Goal: Information Seeking & Learning: Learn about a topic

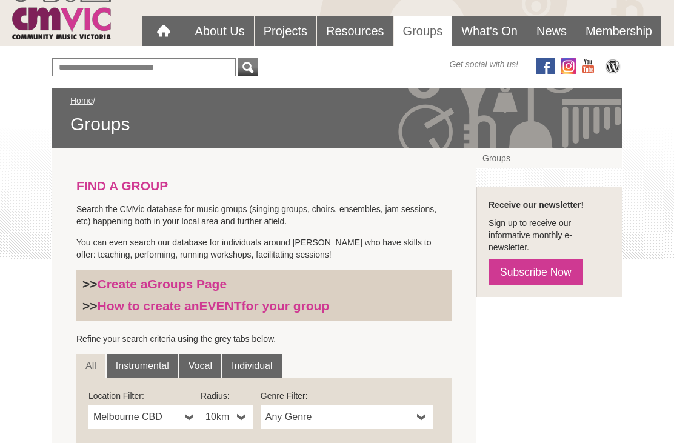
scroll to position [101, 0]
click at [191, 66] on input "Or find a Group by Keywords" at bounding box center [144, 68] width 184 height 18
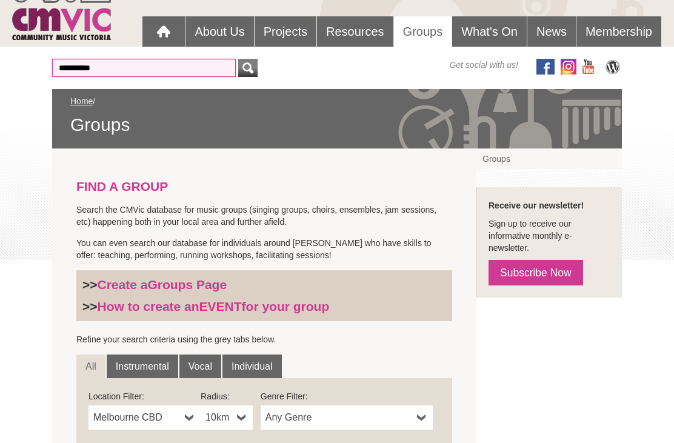
type input "*********"
click at [251, 67] on div "submit" at bounding box center [248, 68] width 15 height 18
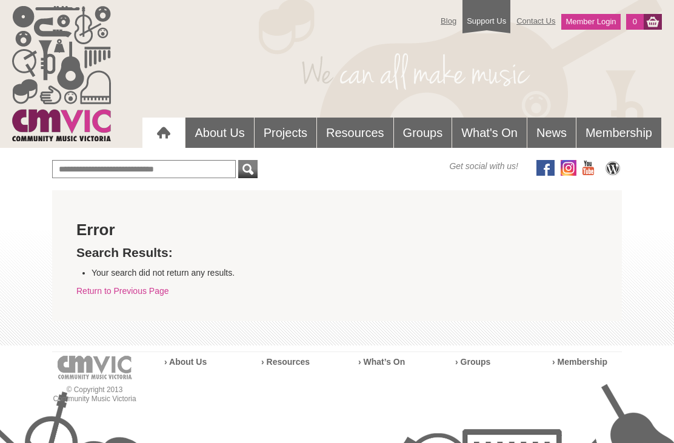
click at [425, 127] on link "Groups" at bounding box center [423, 133] width 58 height 30
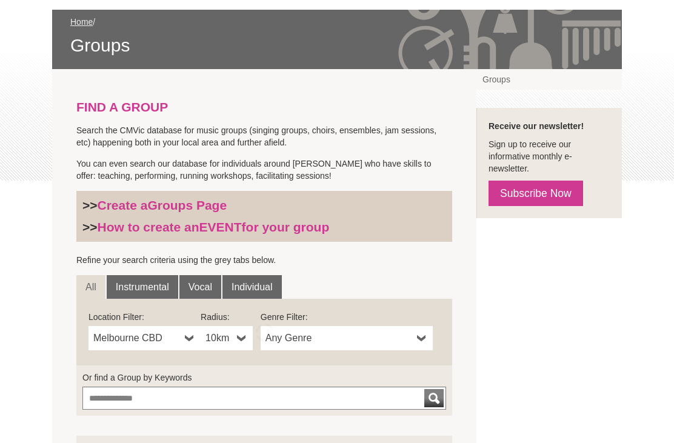
scroll to position [181, 0]
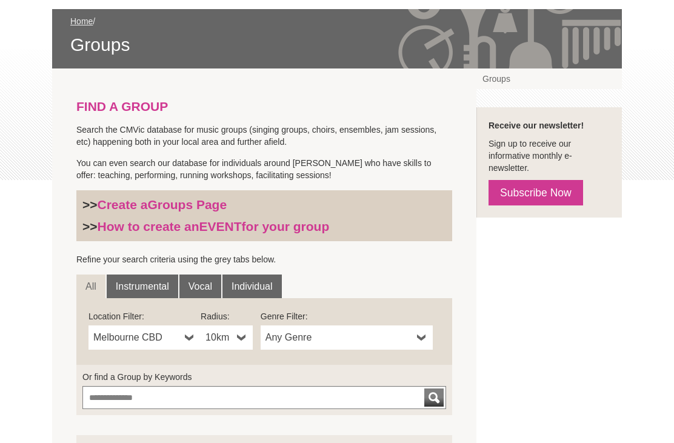
click at [201, 285] on link "Vocal" at bounding box center [200, 286] width 42 height 24
click at [187, 336] on b at bounding box center [190, 337] width 10 height 24
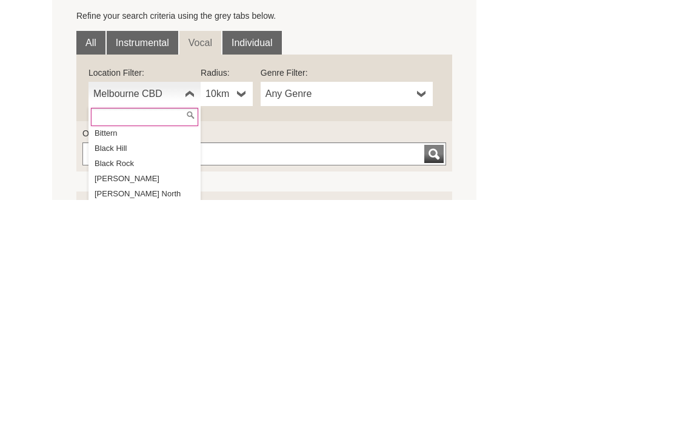
scroll to position [2376, 0]
click at [124, 414] on li "[PERSON_NAME]" at bounding box center [146, 421] width 110 height 15
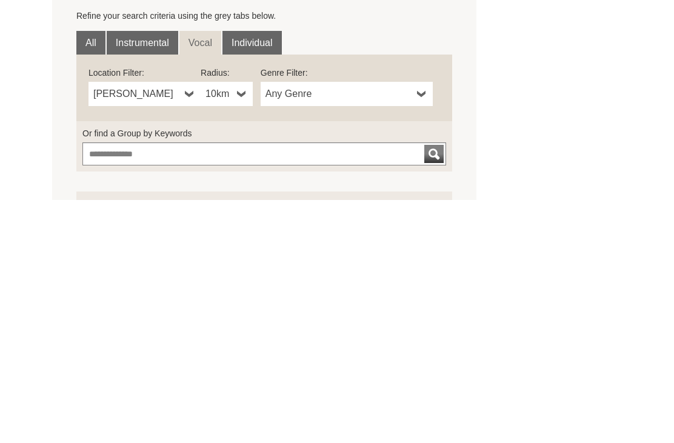
click at [427, 325] on link "Any Genre" at bounding box center [347, 337] width 172 height 24
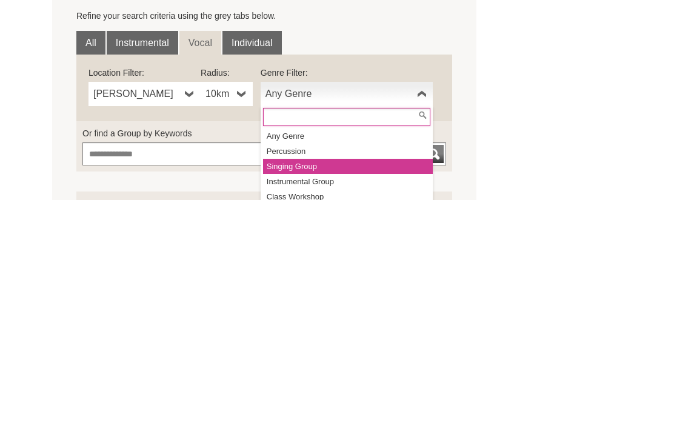
click at [312, 402] on li "Singing Group" at bounding box center [348, 409] width 170 height 15
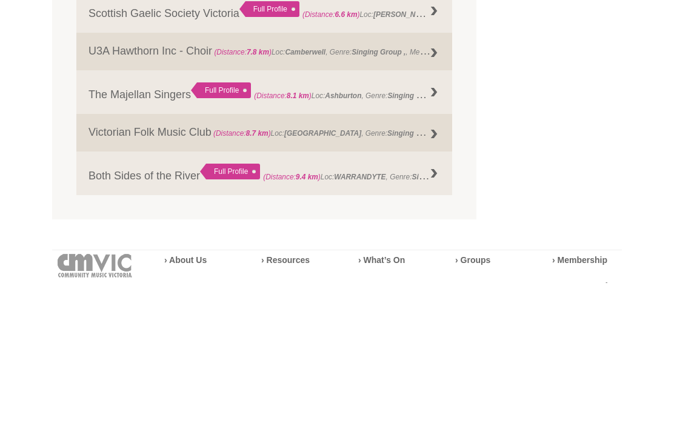
scroll to position [931, 0]
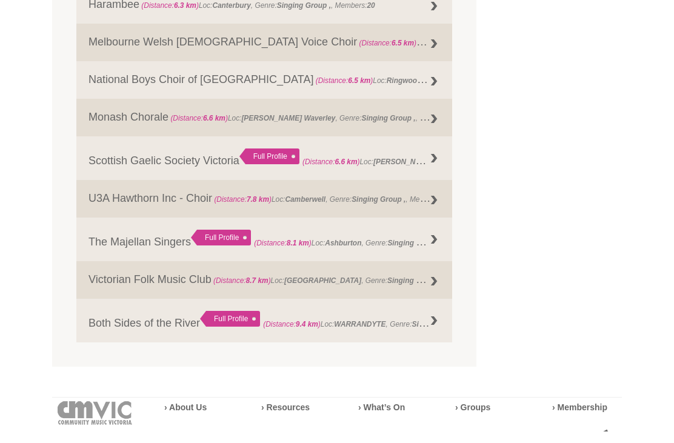
click at [142, 123] on link "Monash Chorale (Distance: 6.6 km ) Loc: Glen Waverley , Genre: Singing Group , …" at bounding box center [264, 130] width 376 height 38
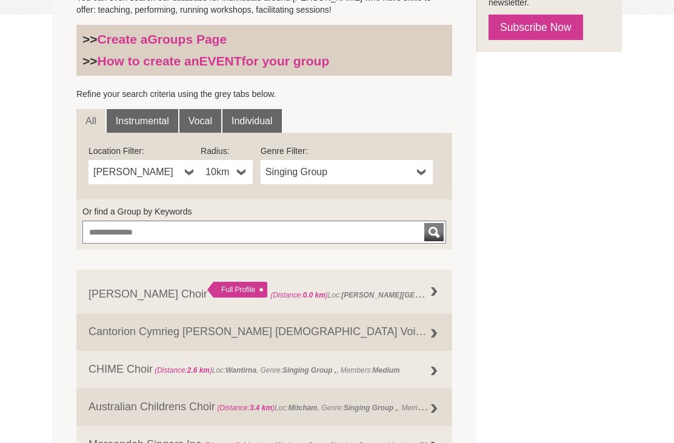
scroll to position [348, 0]
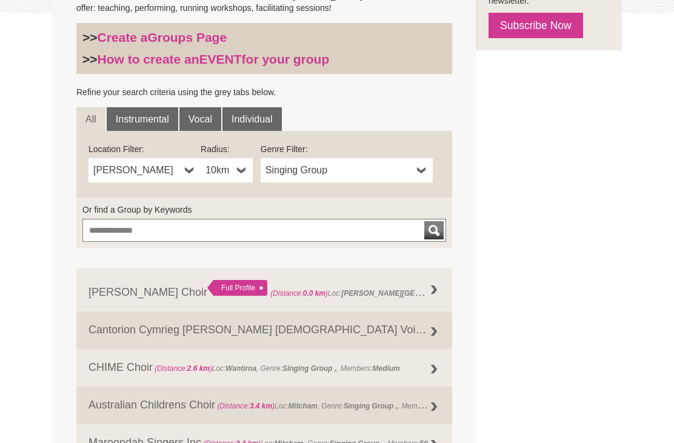
click at [162, 290] on link "Victoria Welsh Choir Full Profile (Distance: 0.0 km ) Loc: Blackburn, Vic , Gen…" at bounding box center [264, 290] width 376 height 44
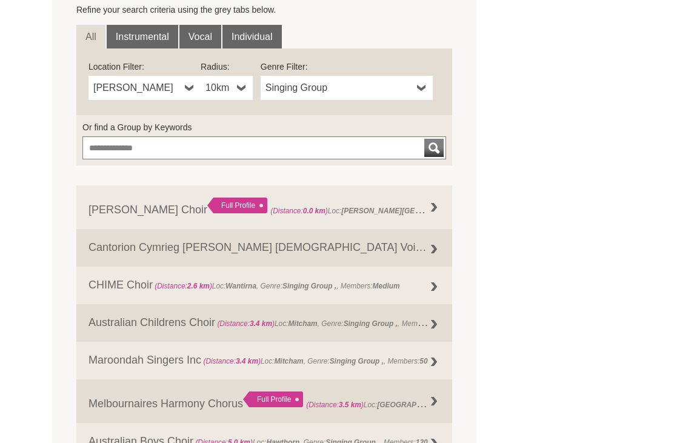
scroll to position [432, 0]
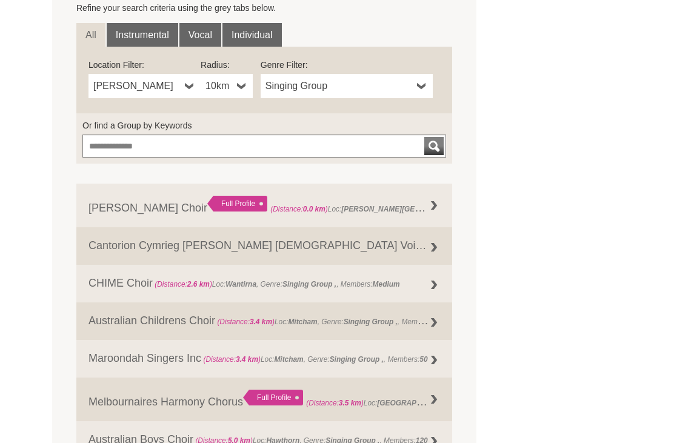
click at [162, 349] on link "Maroondah Singers Inc (Distance: 3.4 km ) Loc: [GEOGRAPHIC_DATA] , Genre: Singi…" at bounding box center [264, 360] width 376 height 38
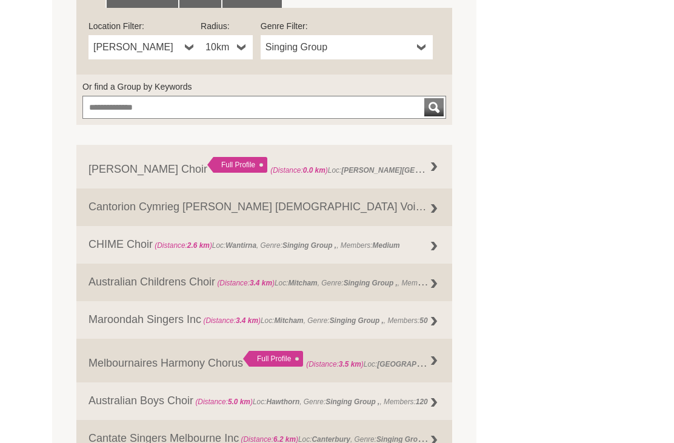
scroll to position [469, 0]
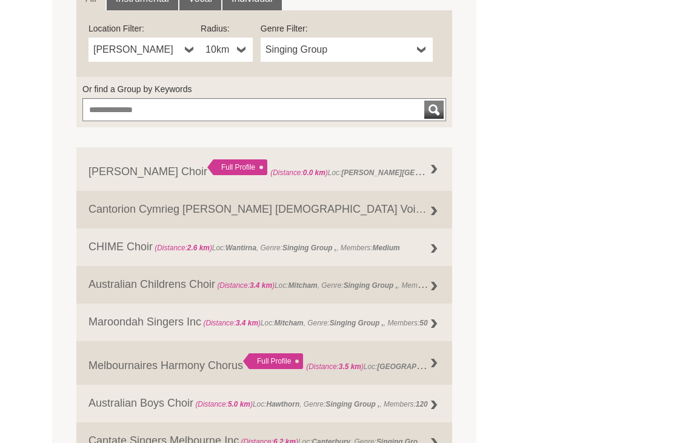
click at [131, 231] on link "CHIME Choir (Distance: 2.6 km ) Loc: Wantirna , Genre: Singing Group , Medium" at bounding box center [264, 247] width 376 height 38
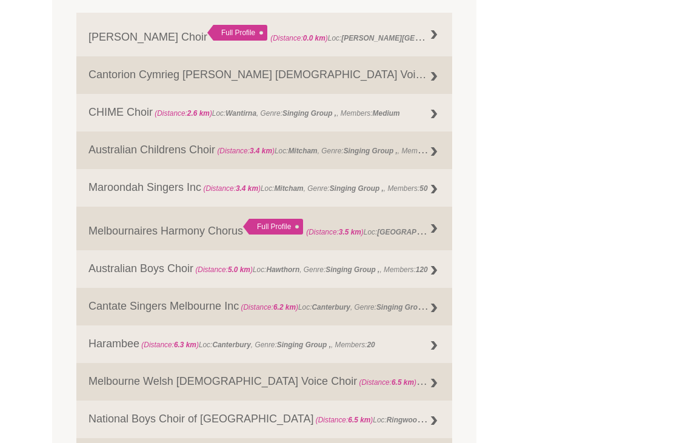
scroll to position [608, 0]
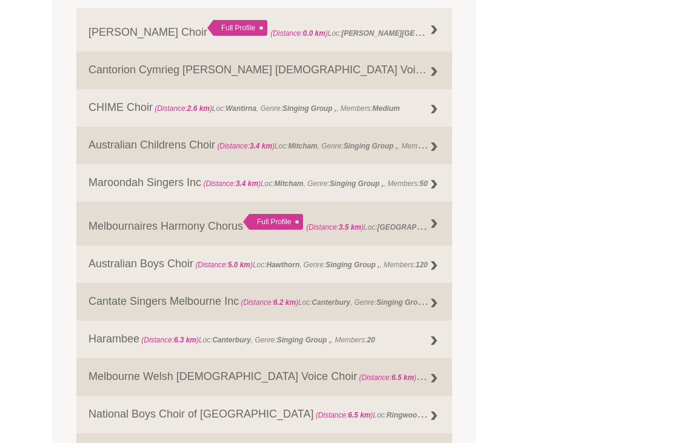
click at [156, 300] on link "Cantate Singers Melbourne Inc (Distance: 6.2 km ) Loc: Canterbury , Genre: Sing…" at bounding box center [264, 303] width 376 height 38
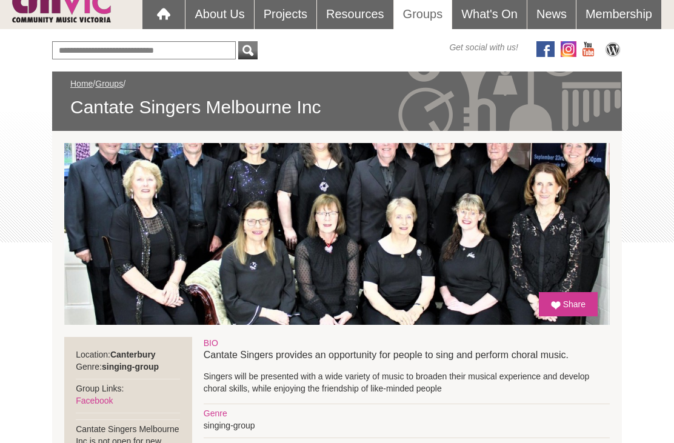
scroll to position [117, 0]
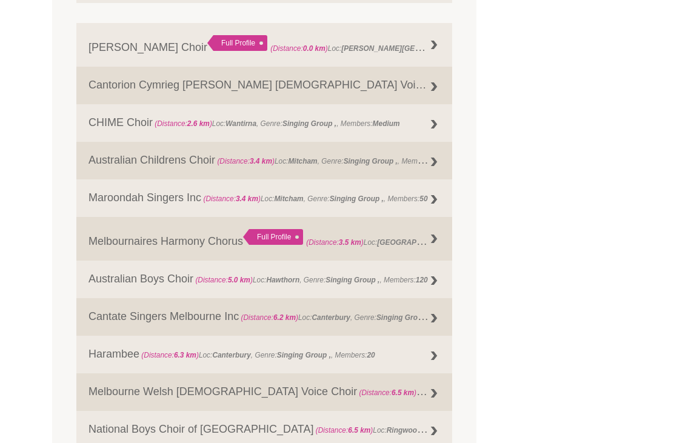
scroll to position [596, 0]
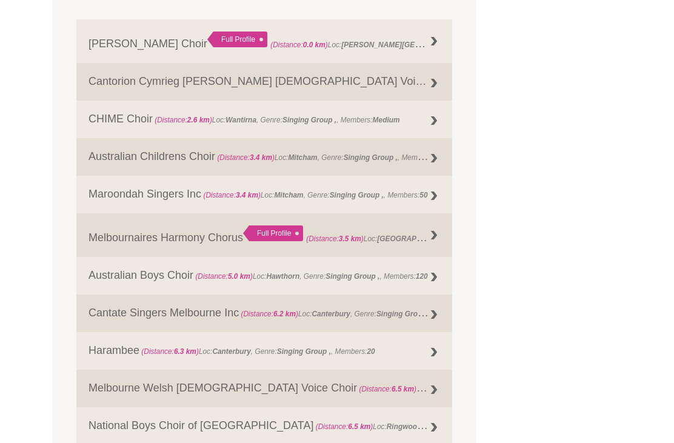
click at [201, 239] on link "Melbournaires Harmony Chorus Full Profile (Distance: 3.5 km ) Loc: [GEOGRAPHIC_…" at bounding box center [264, 236] width 376 height 44
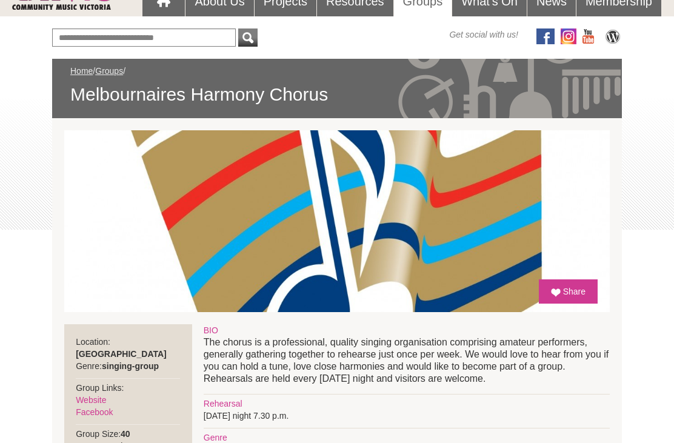
scroll to position [131, 0]
